Goal: Information Seeking & Learning: Learn about a topic

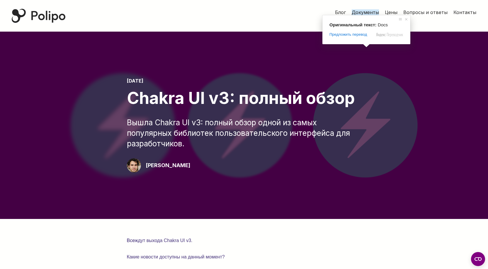
click at [370, 13] on ya-tr-span "Документы" at bounding box center [365, 12] width 27 height 6
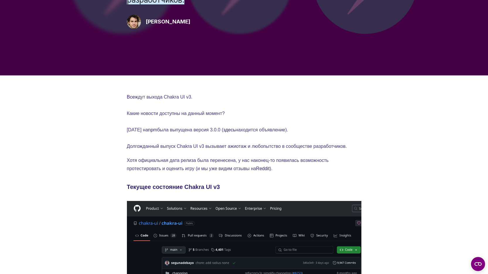
scroll to position [147, 0]
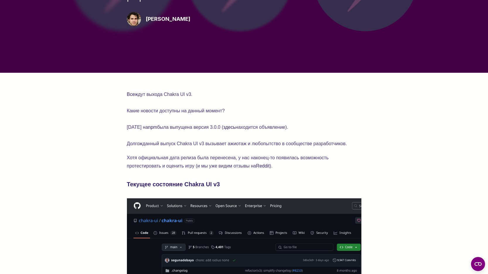
click at [171, 93] on ya-tr-span "ждут выхода Chakra UI v3." at bounding box center [164, 94] width 58 height 5
click at [147, 98] on p "Все ждут выхода Chakra UI v3. Какие новости доступны на данный момент? 9 дней н…" at bounding box center [244, 118] width 234 height 57
click at [144, 96] on ya-tr-span "ждут выхода Chakra UI v3." at bounding box center [164, 94] width 58 height 5
click at [151, 109] on ya-tr-span "Какие новости доступны на данный момент?" at bounding box center [176, 110] width 98 height 5
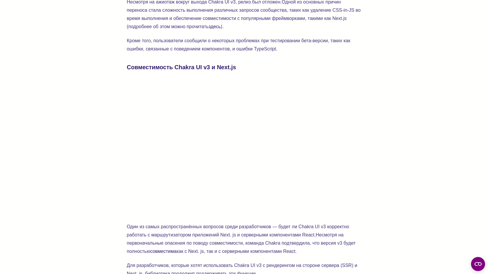
scroll to position [1231, 0]
